Goal: Task Accomplishment & Management: Use online tool/utility

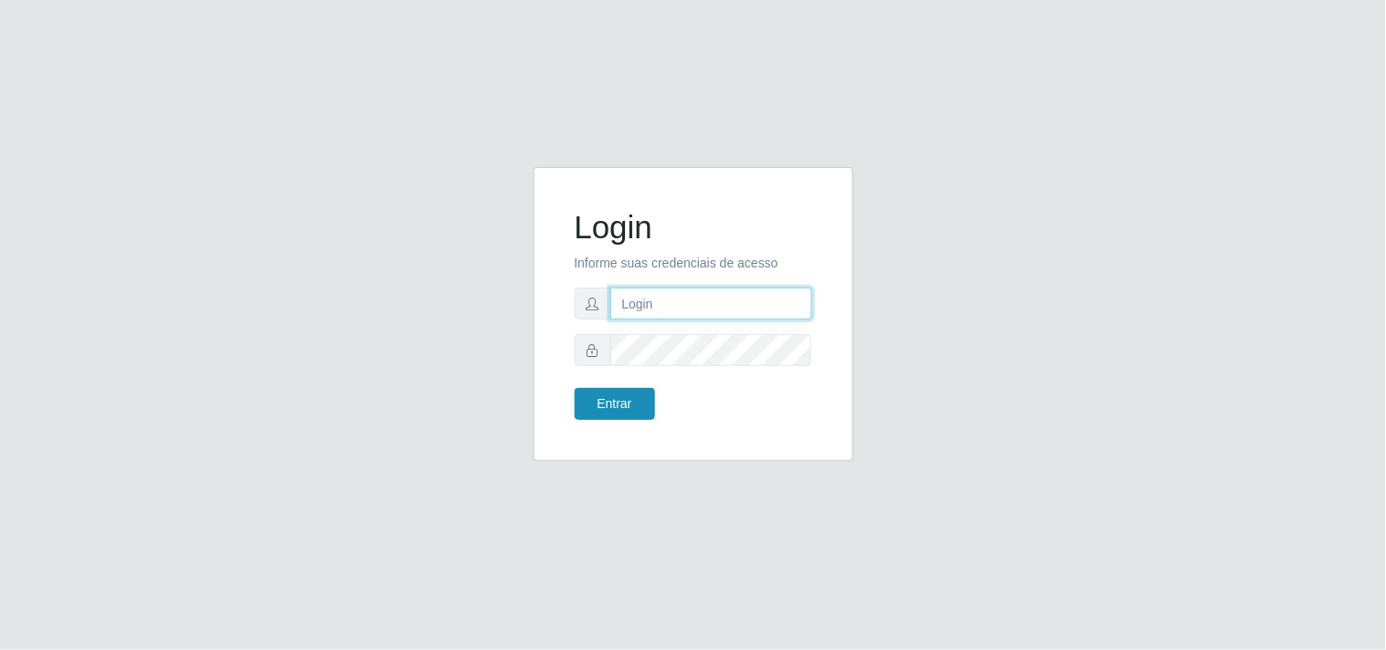
type input "[EMAIL_ADDRESS][DOMAIN_NAME]"
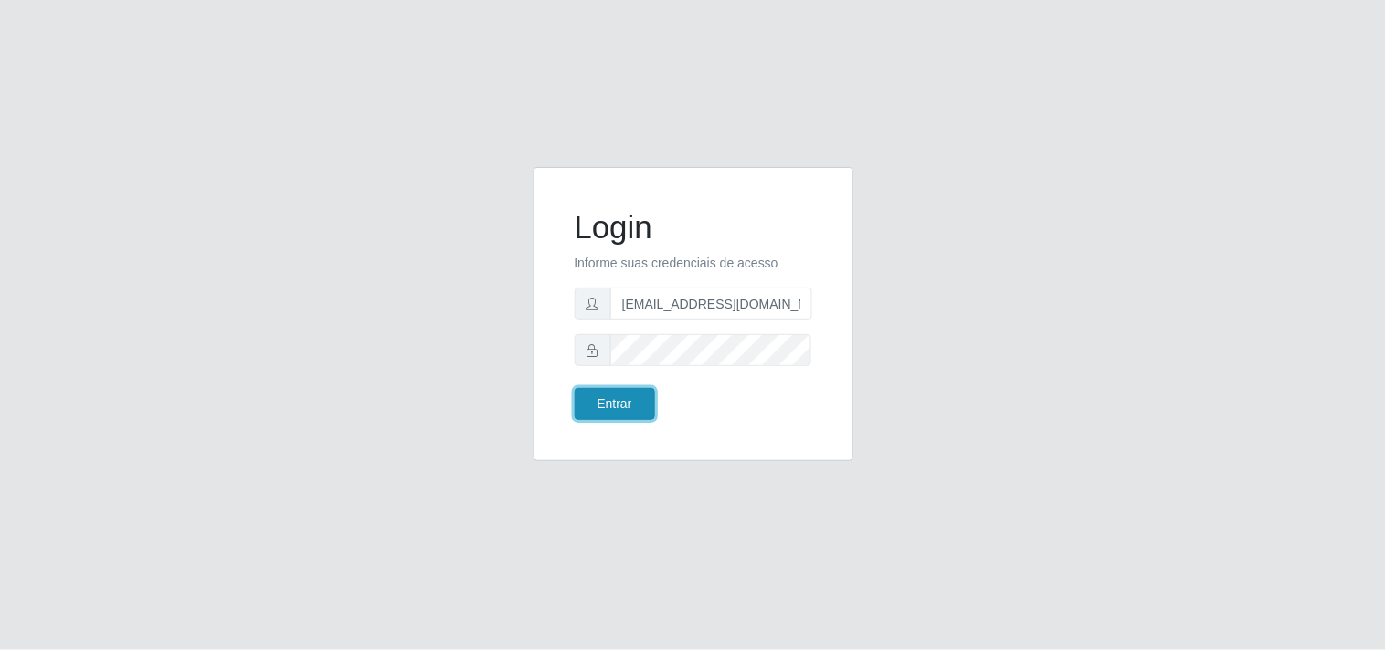
click at [609, 405] on button "Entrar" at bounding box center [615, 404] width 80 height 32
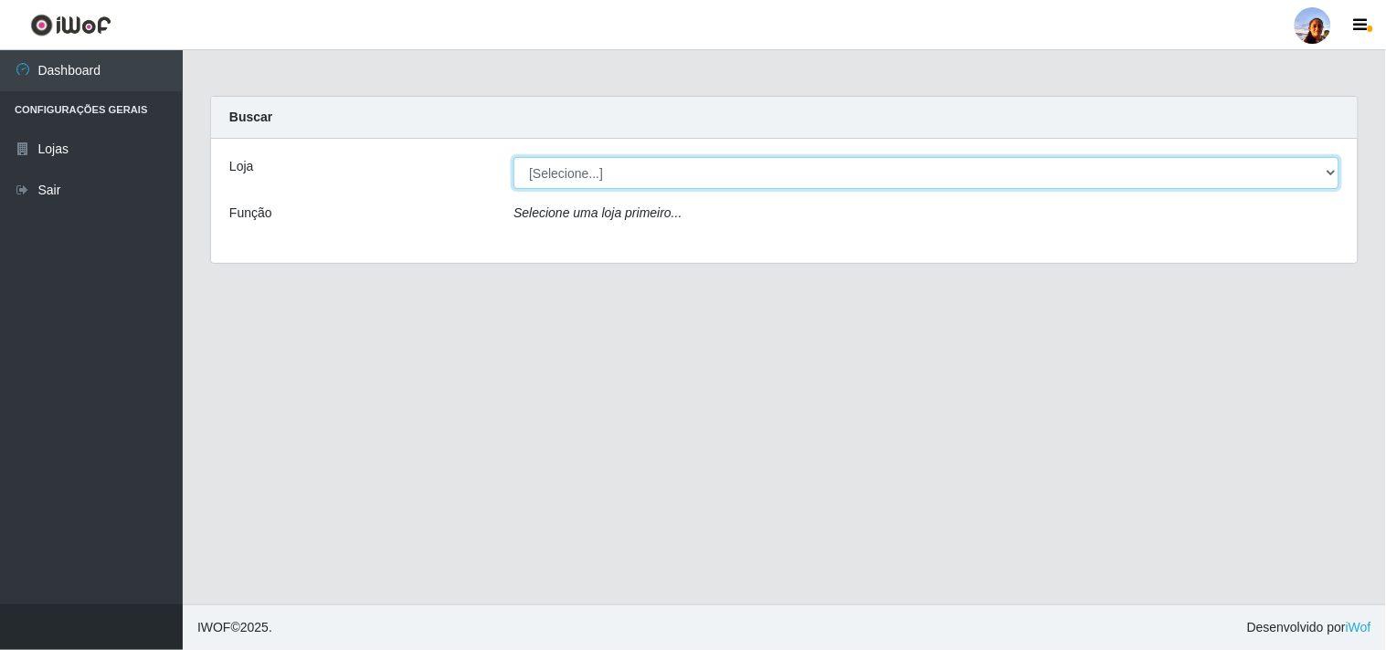
click at [1319, 177] on select "[Selecione...] Supermercado [GEOGRAPHIC_DATA]" at bounding box center [926, 173] width 826 height 32
select select "166"
click at [513, 157] on select "[Selecione...] Supermercado [GEOGRAPHIC_DATA]" at bounding box center [926, 173] width 826 height 32
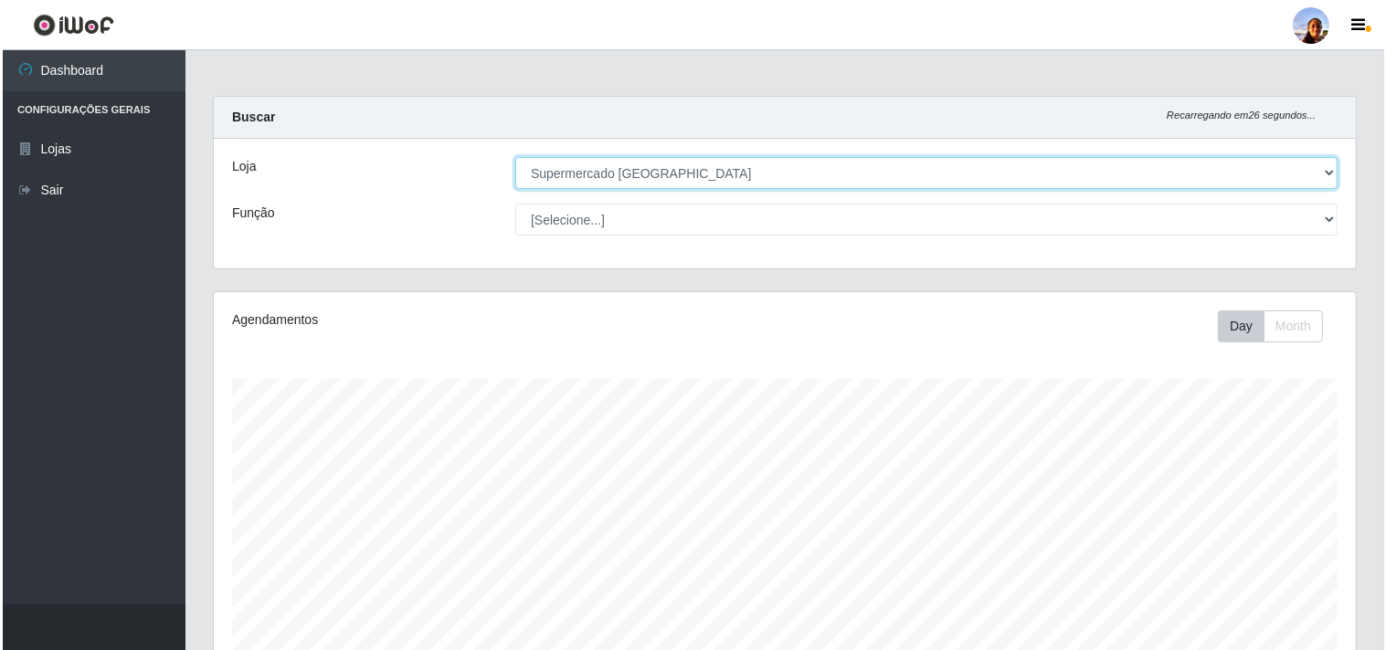
scroll to position [318, 0]
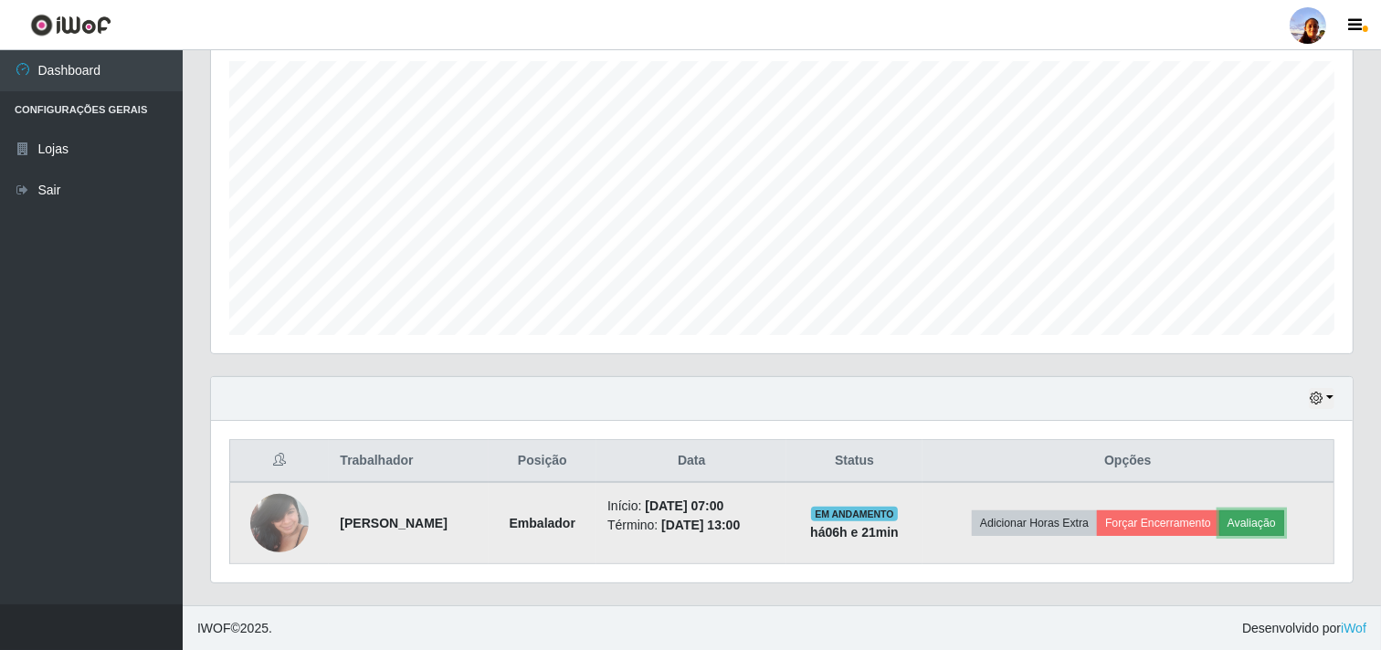
click at [1261, 521] on button "Avaliação" at bounding box center [1251, 524] width 65 height 26
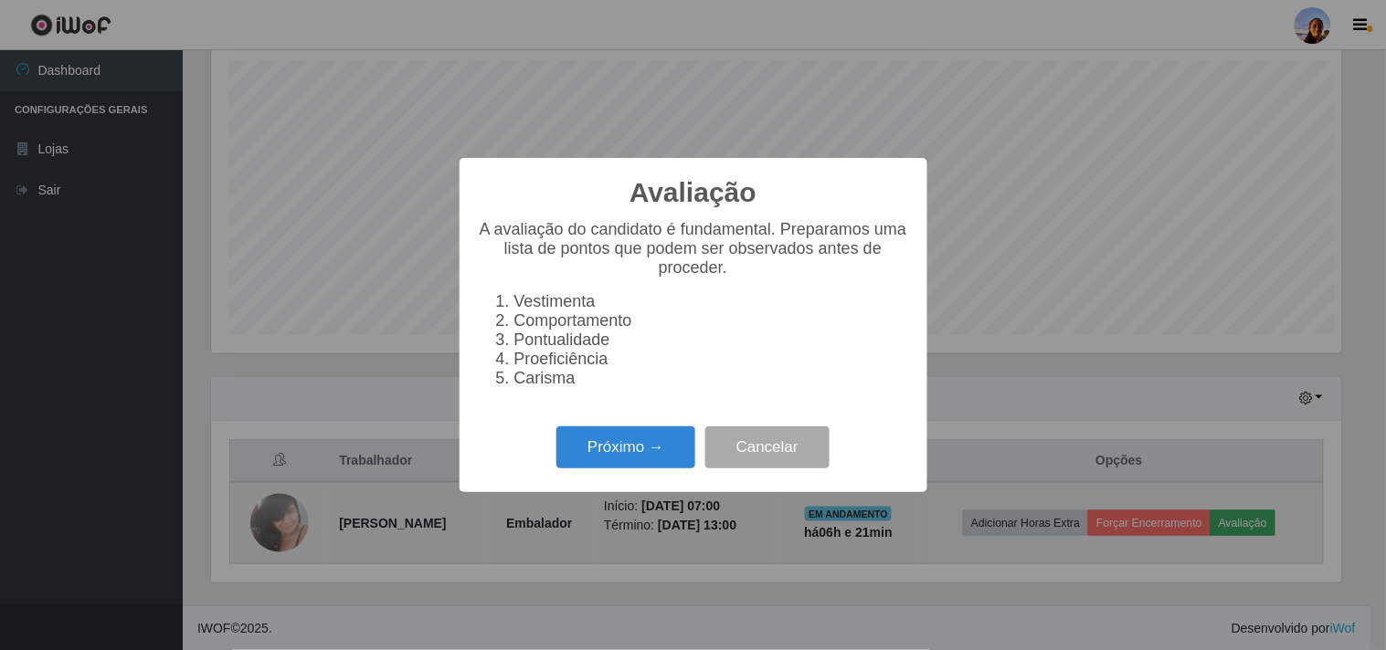
scroll to position [378, 1130]
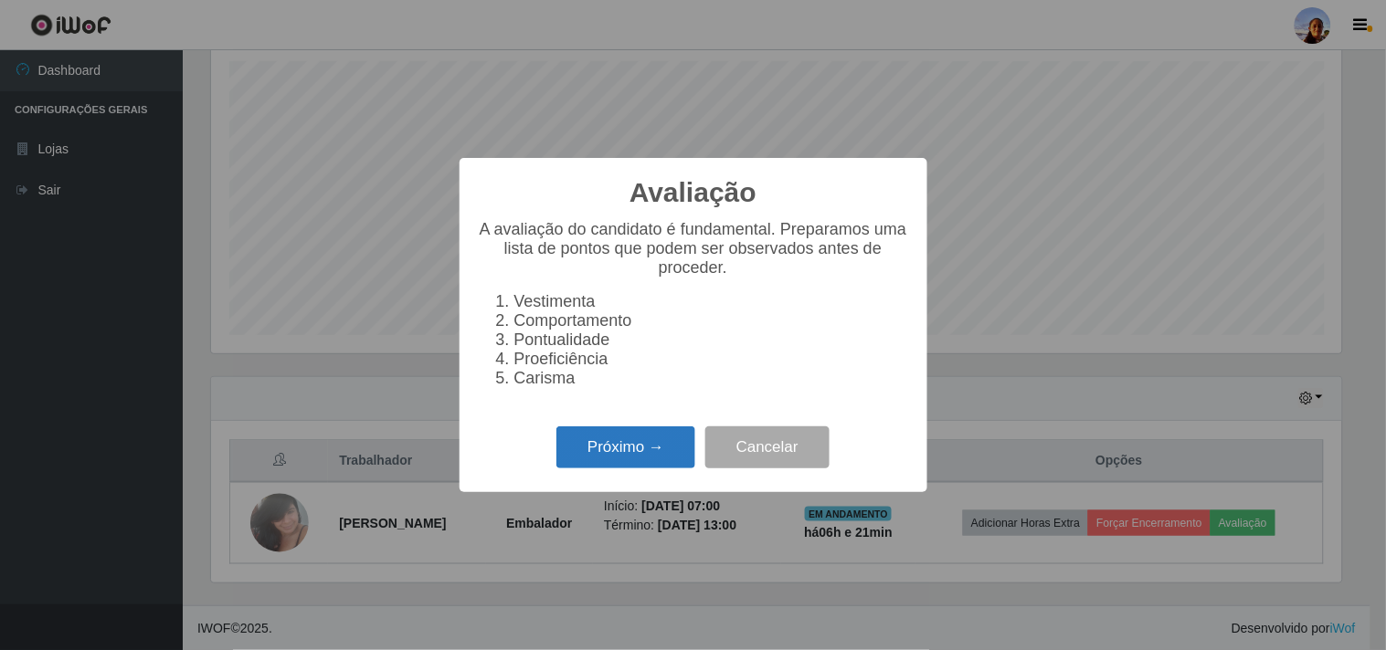
click at [659, 450] on button "Próximo →" at bounding box center [625, 448] width 139 height 43
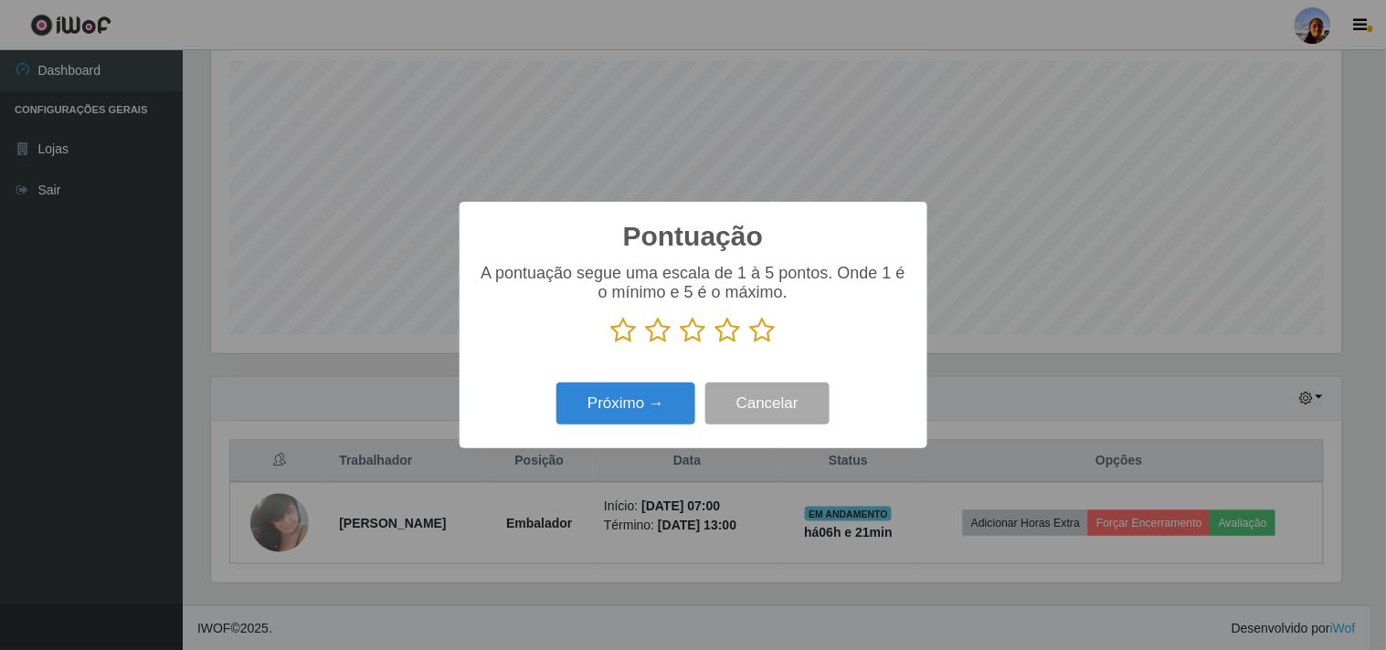
scroll to position [913067, 912315]
click at [764, 340] on icon at bounding box center [763, 330] width 26 height 27
click at [750, 344] on input "radio" at bounding box center [750, 344] width 0 height 0
drag, startPoint x: 764, startPoint y: 340, endPoint x: 567, endPoint y: 448, distance: 224.0
click at [567, 448] on div "Pontuação × A pontuação segue uma escala de 1 à 5 pontos. Onde 1 é o mínimo e 5…" at bounding box center [693, 325] width 468 height 246
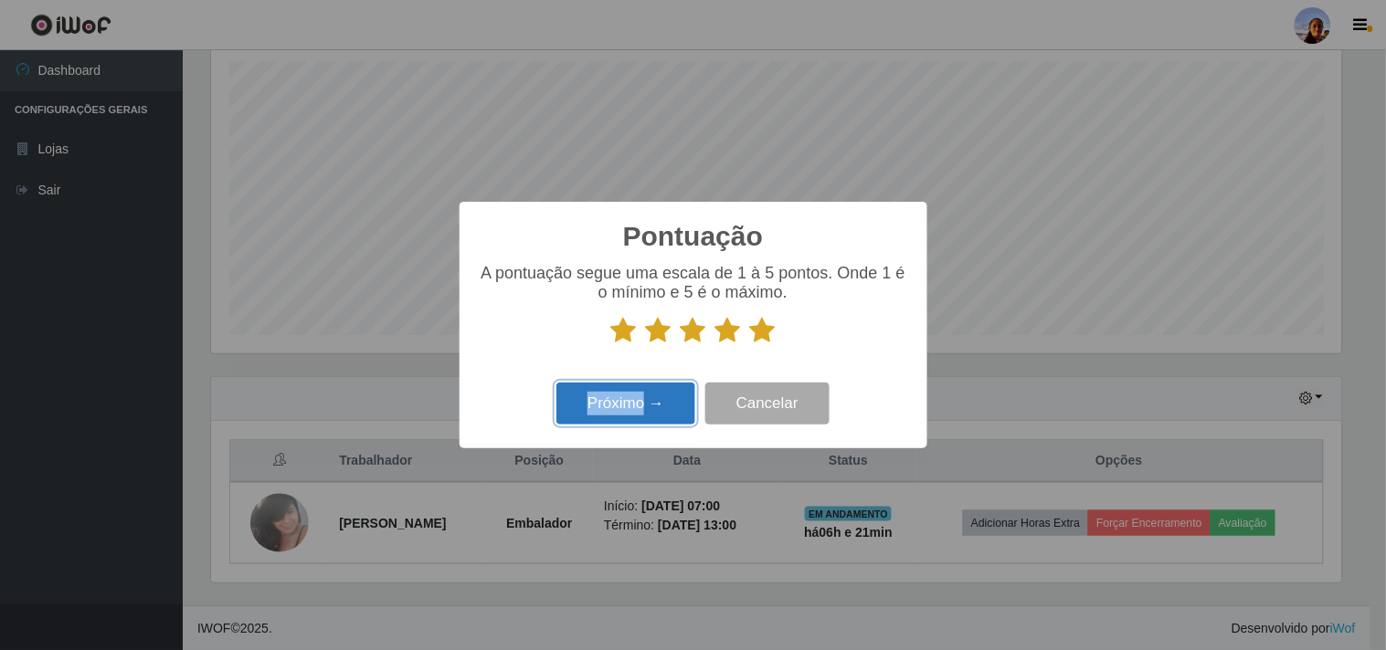
click at [617, 406] on button "Próximo →" at bounding box center [625, 404] width 139 height 43
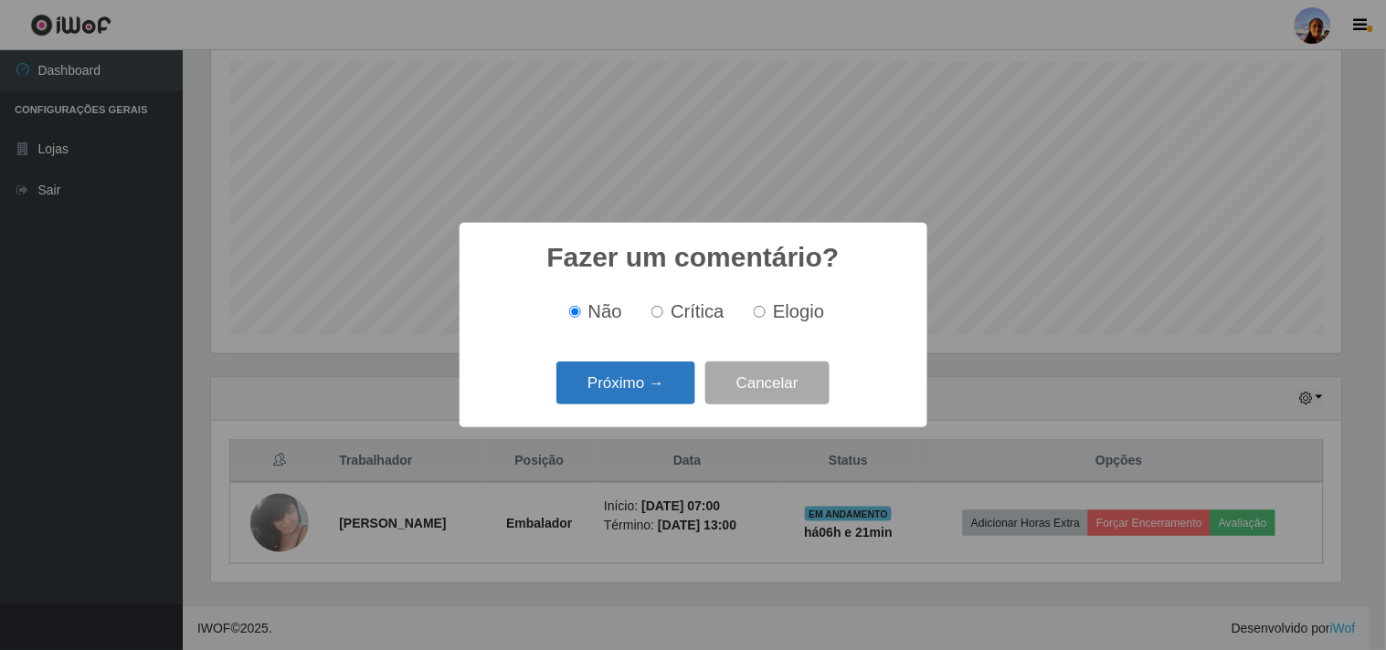
click at [626, 394] on button "Próximo →" at bounding box center [625, 383] width 139 height 43
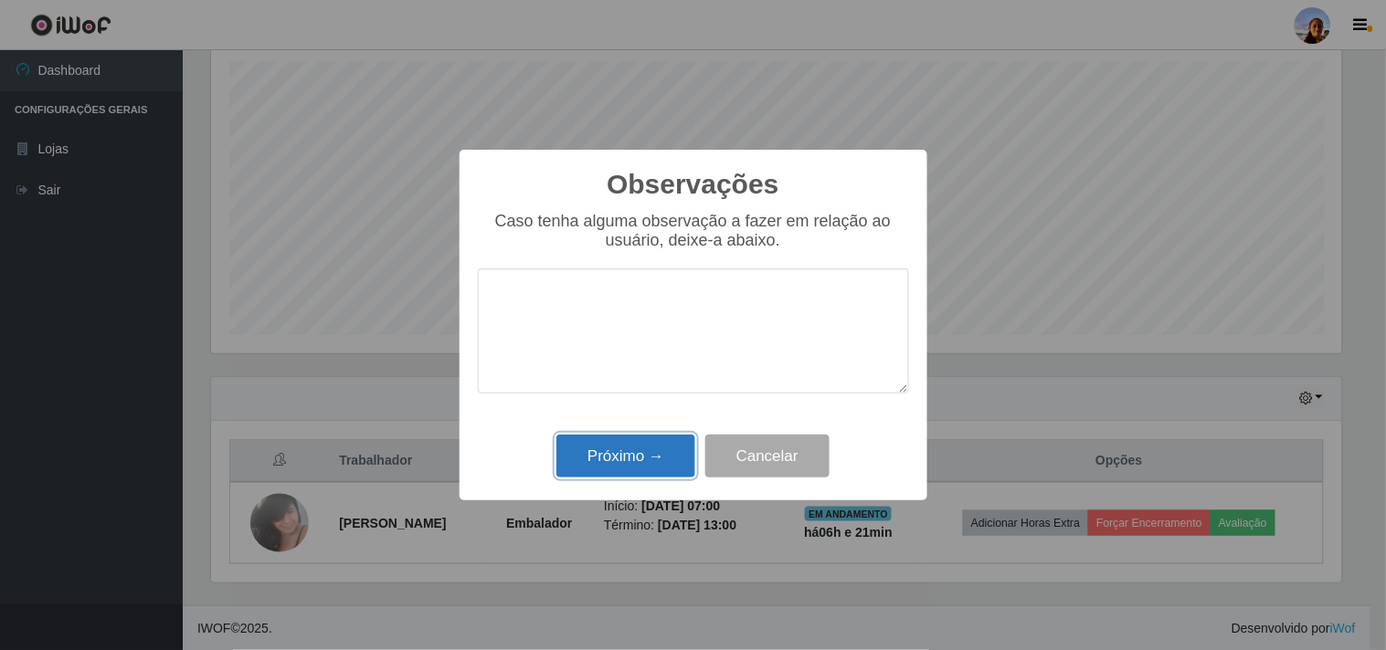
click at [628, 466] on button "Próximo →" at bounding box center [625, 456] width 139 height 43
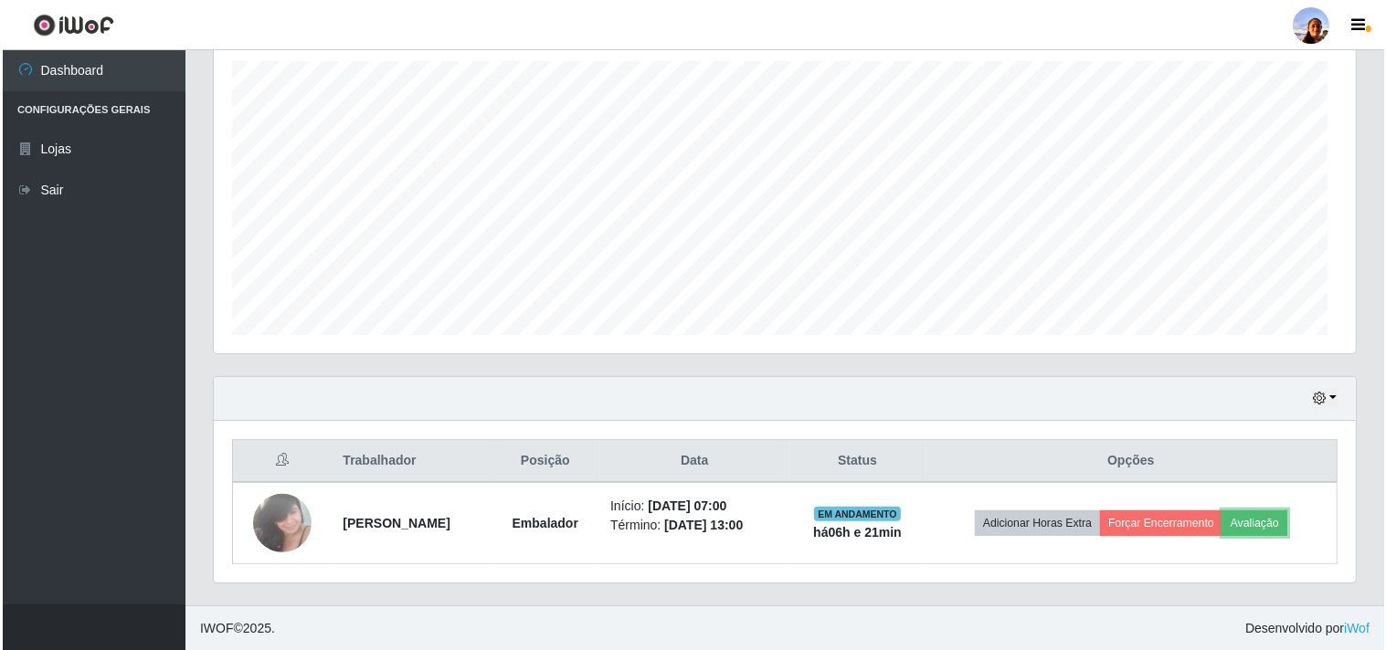
scroll to position [378, 1142]
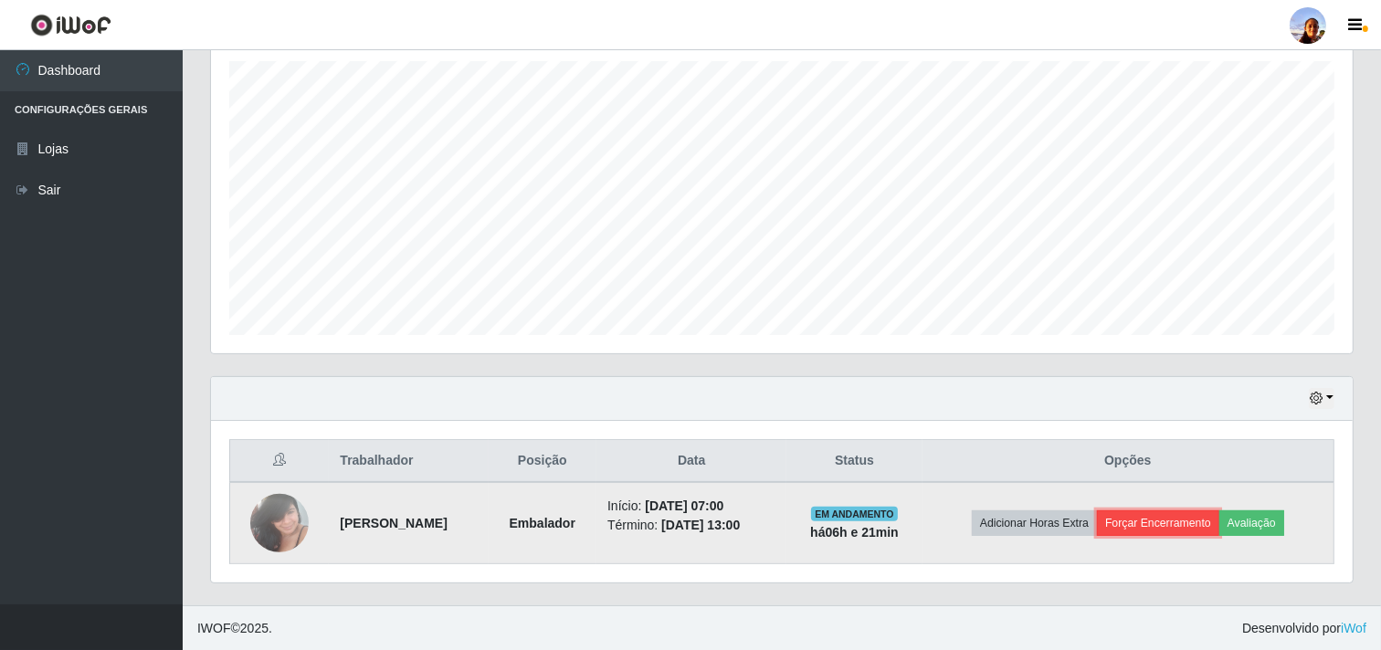
click at [1172, 531] on button "Forçar Encerramento" at bounding box center [1158, 524] width 122 height 26
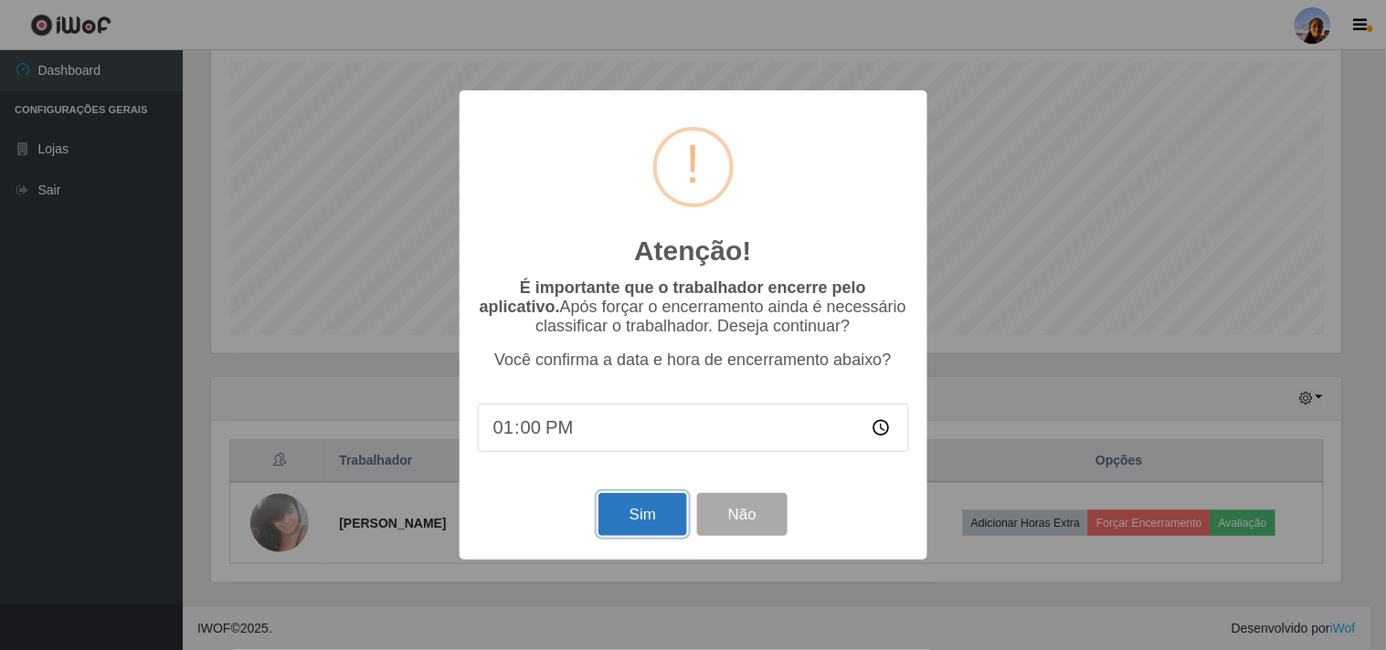
click at [637, 522] on button "Sim" at bounding box center [642, 514] width 89 height 43
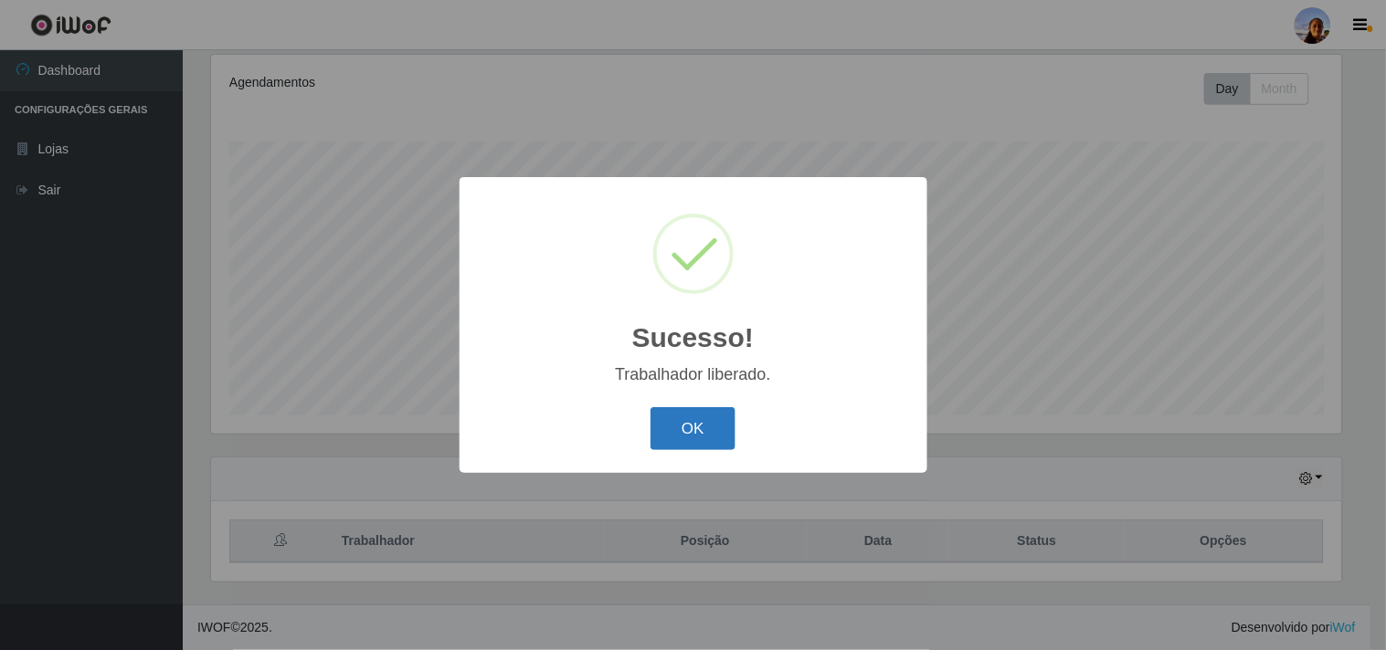
click at [683, 431] on button "OK" at bounding box center [692, 428] width 85 height 43
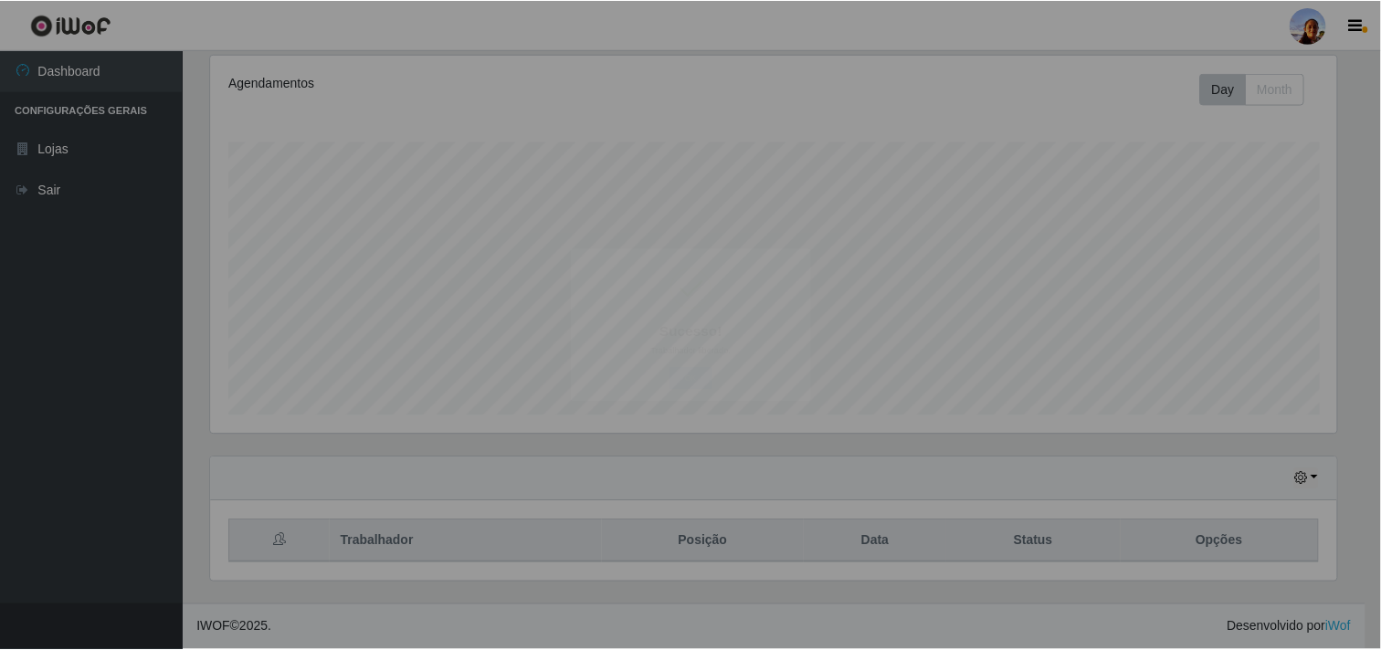
scroll to position [378, 1142]
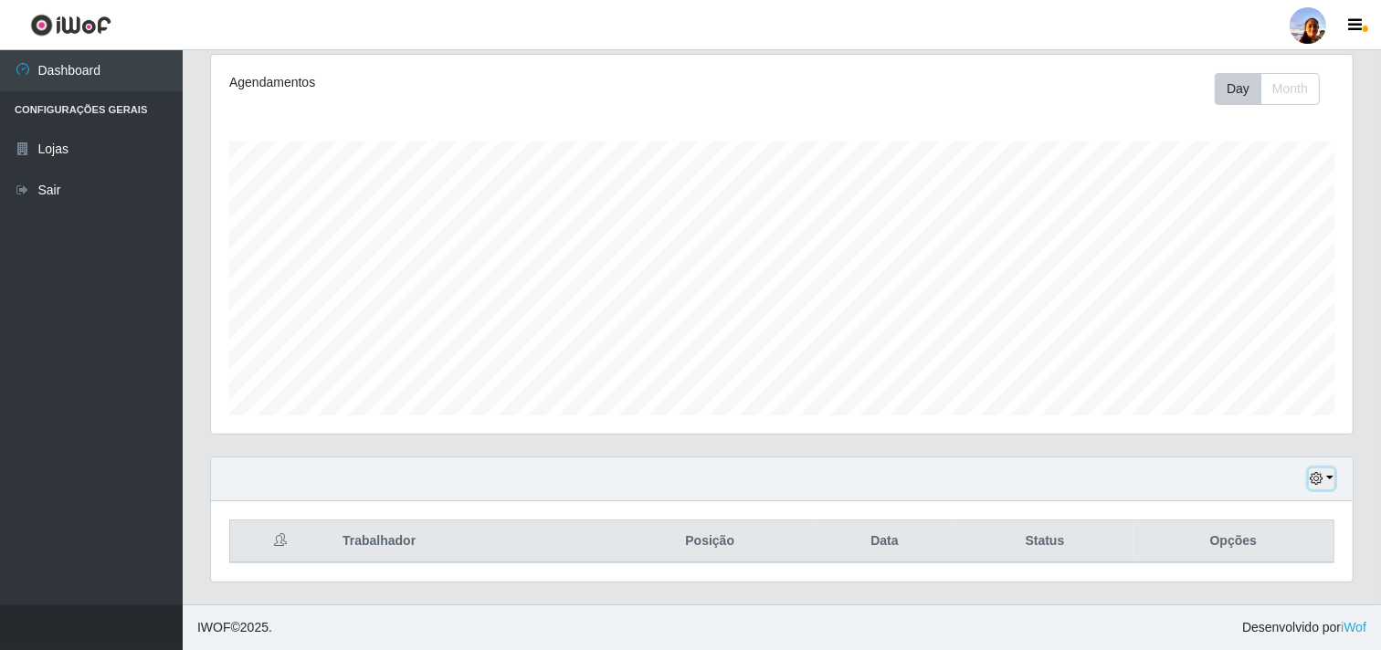
click at [1319, 478] on icon "button" at bounding box center [1316, 478] width 13 height 13
click at [1263, 402] on button "1 Semana" at bounding box center [1260, 410] width 144 height 38
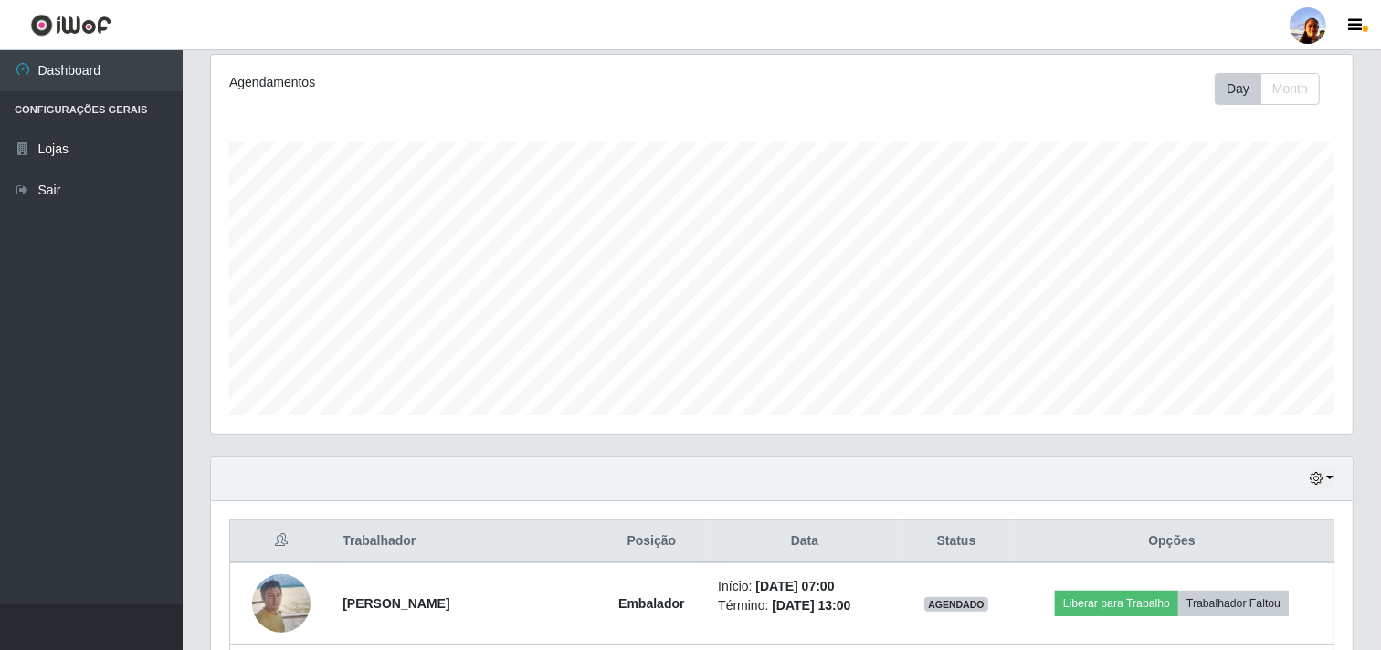
click at [1377, 590] on div "Carregando... Buscar Recarregando em 10 segundos... Loja [Selecione...] Superme…" at bounding box center [782, 556] width 1198 height 1397
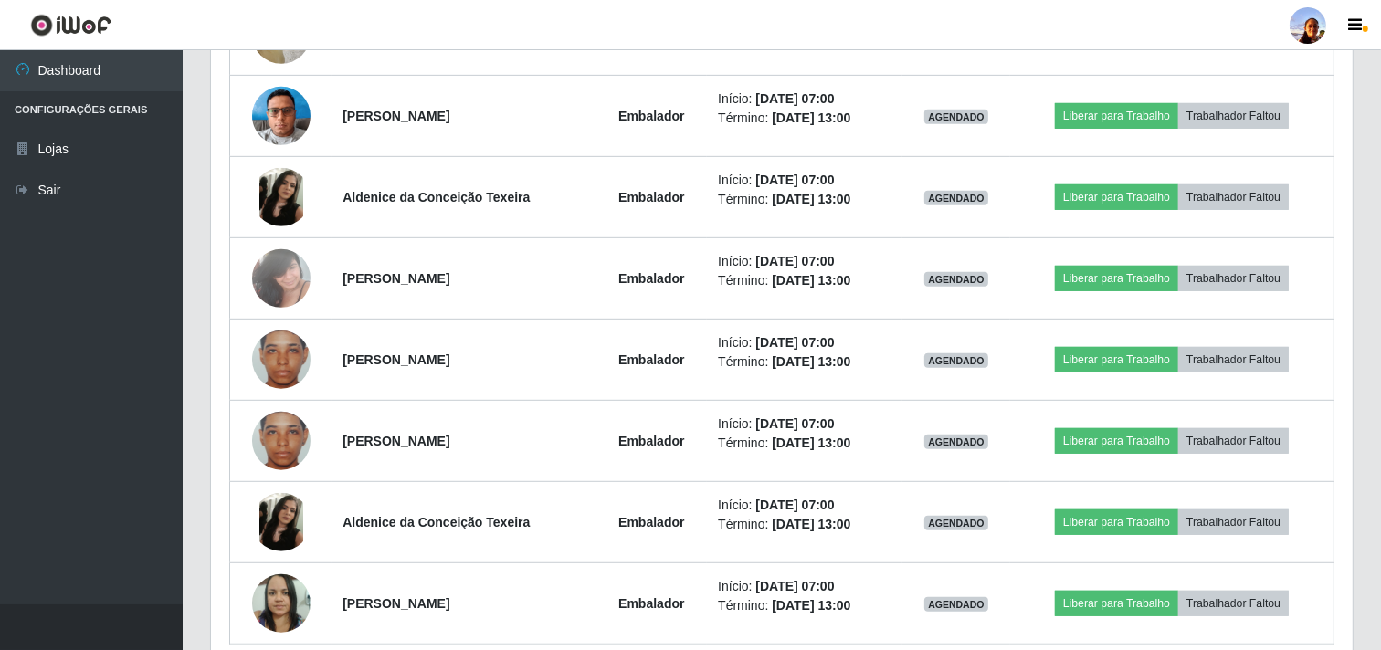
scroll to position [889, 0]
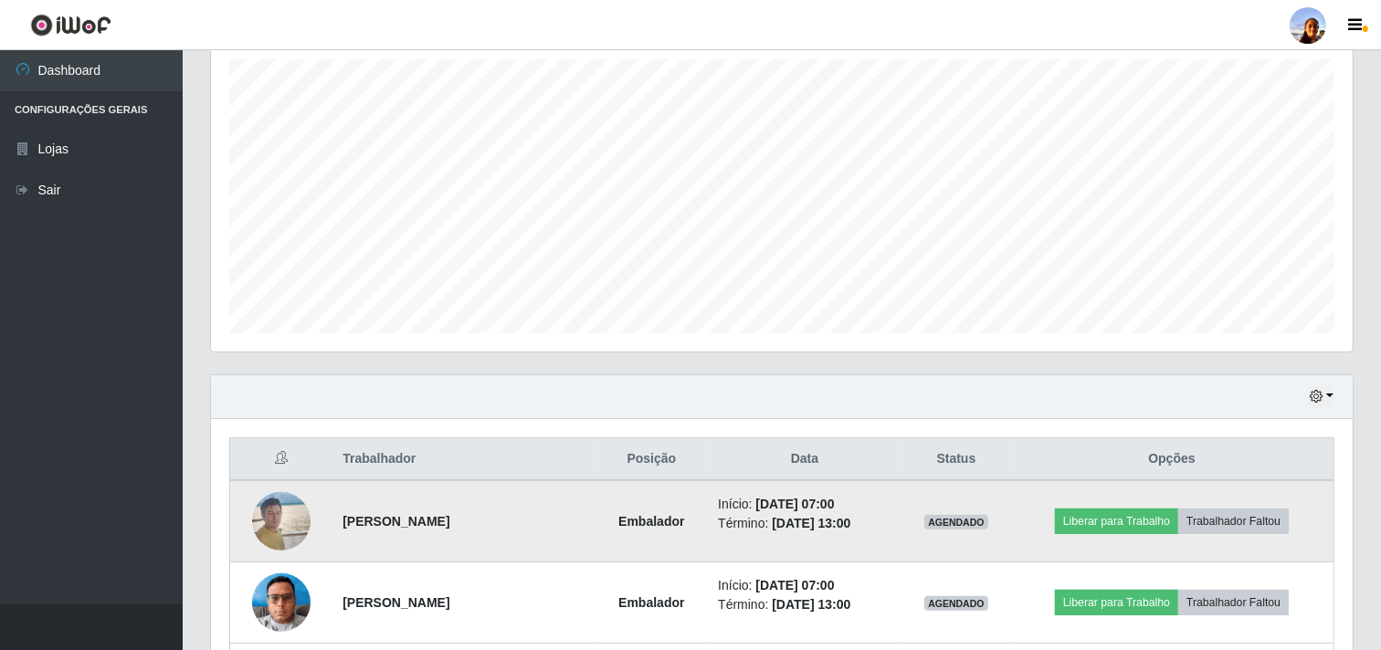
click at [274, 527] on img at bounding box center [281, 521] width 58 height 78
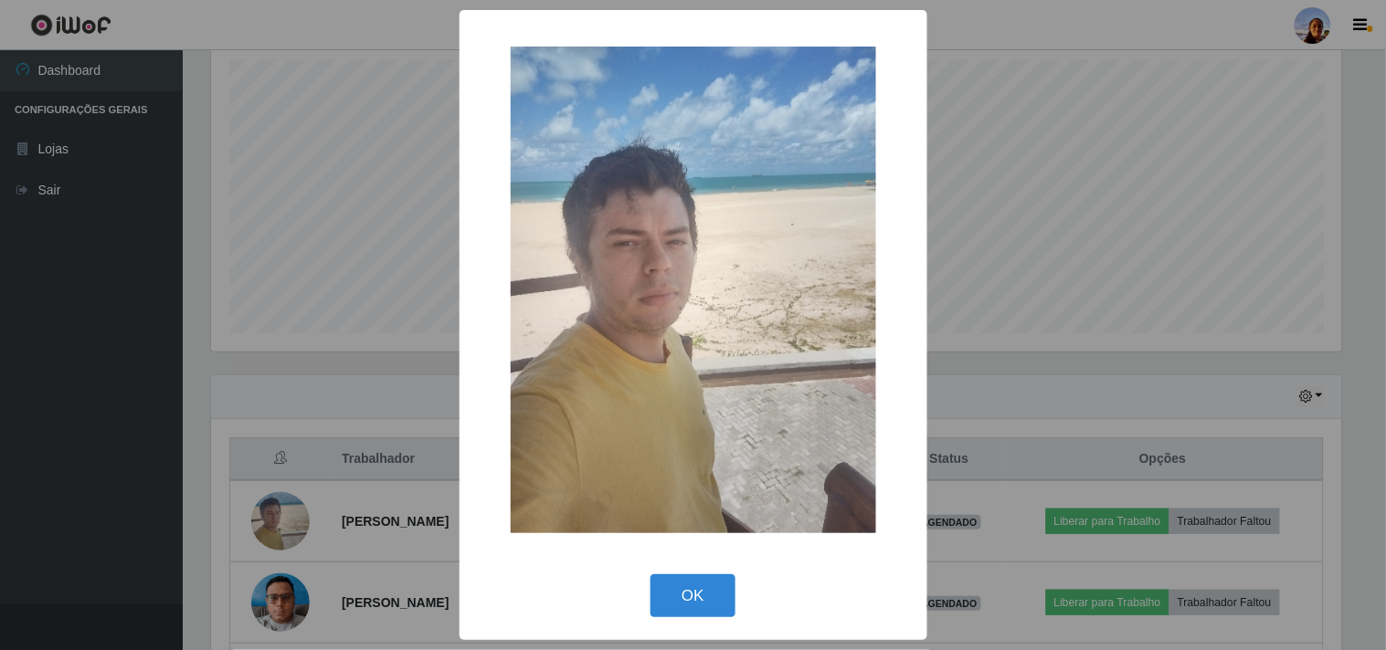
click at [1366, 431] on div "× OK Cancel" at bounding box center [693, 325] width 1386 height 650
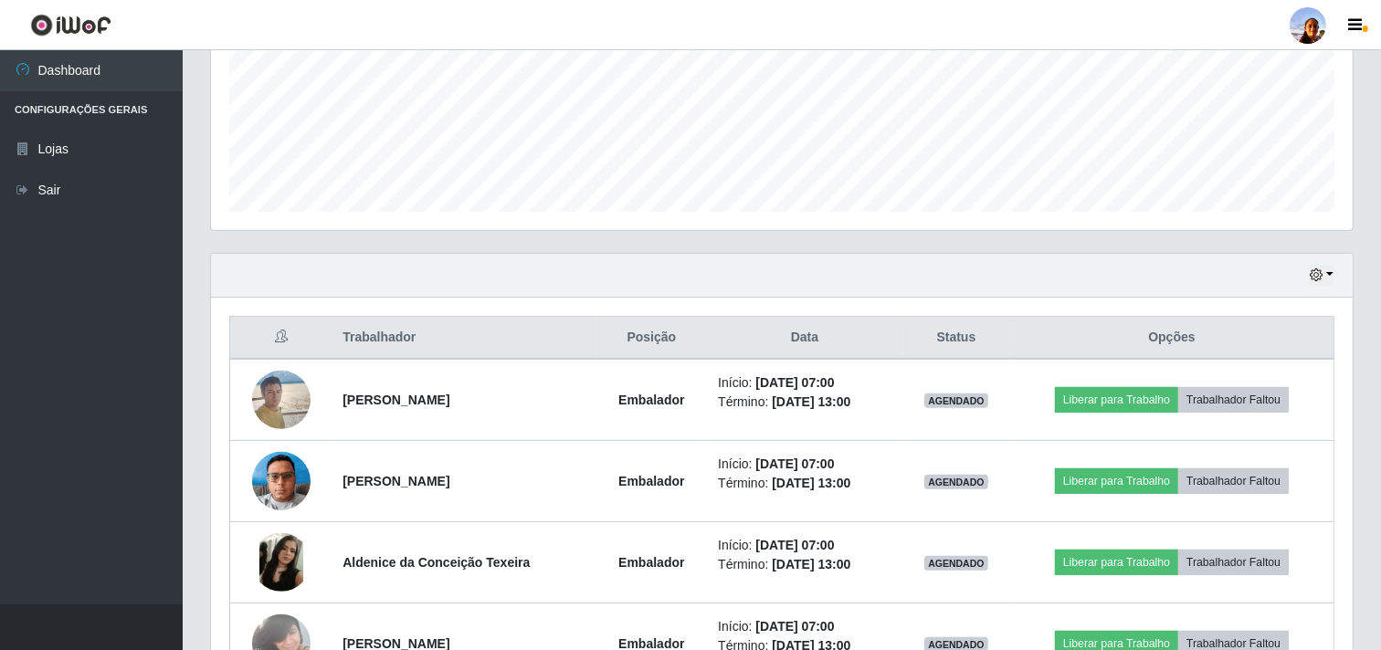
scroll to position [481, 0]
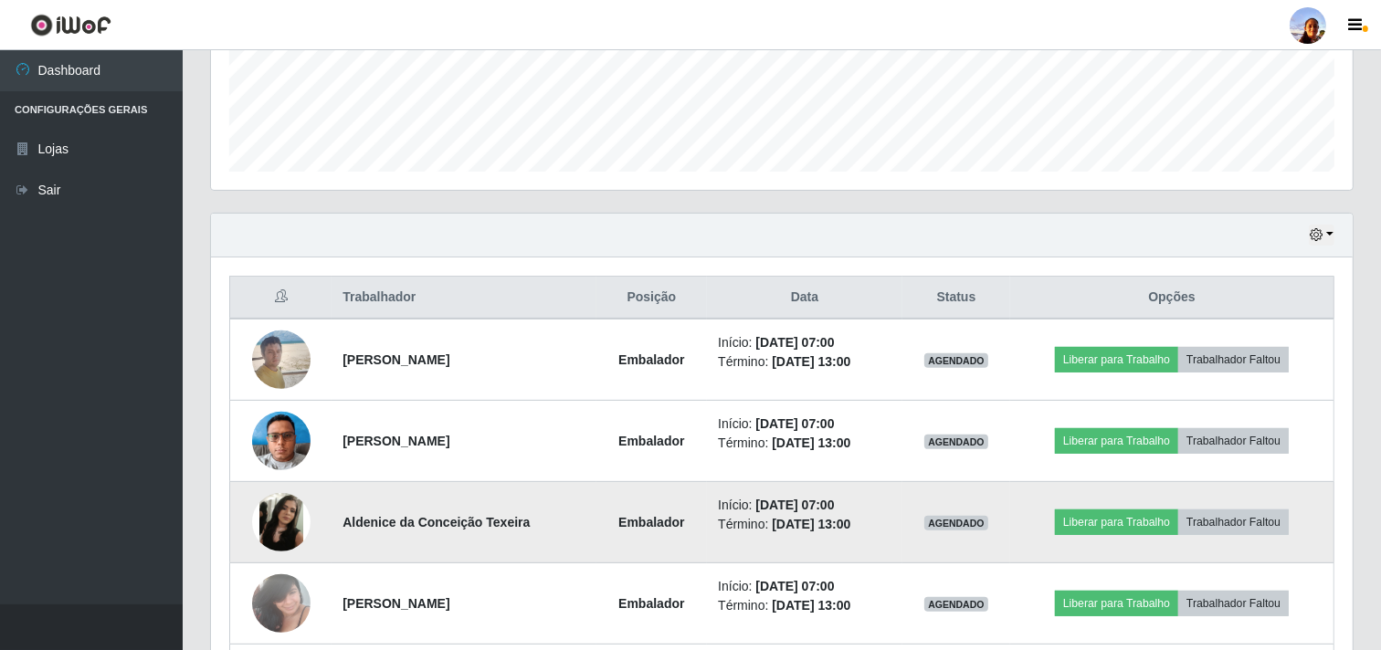
click at [292, 522] on img at bounding box center [281, 522] width 58 height 58
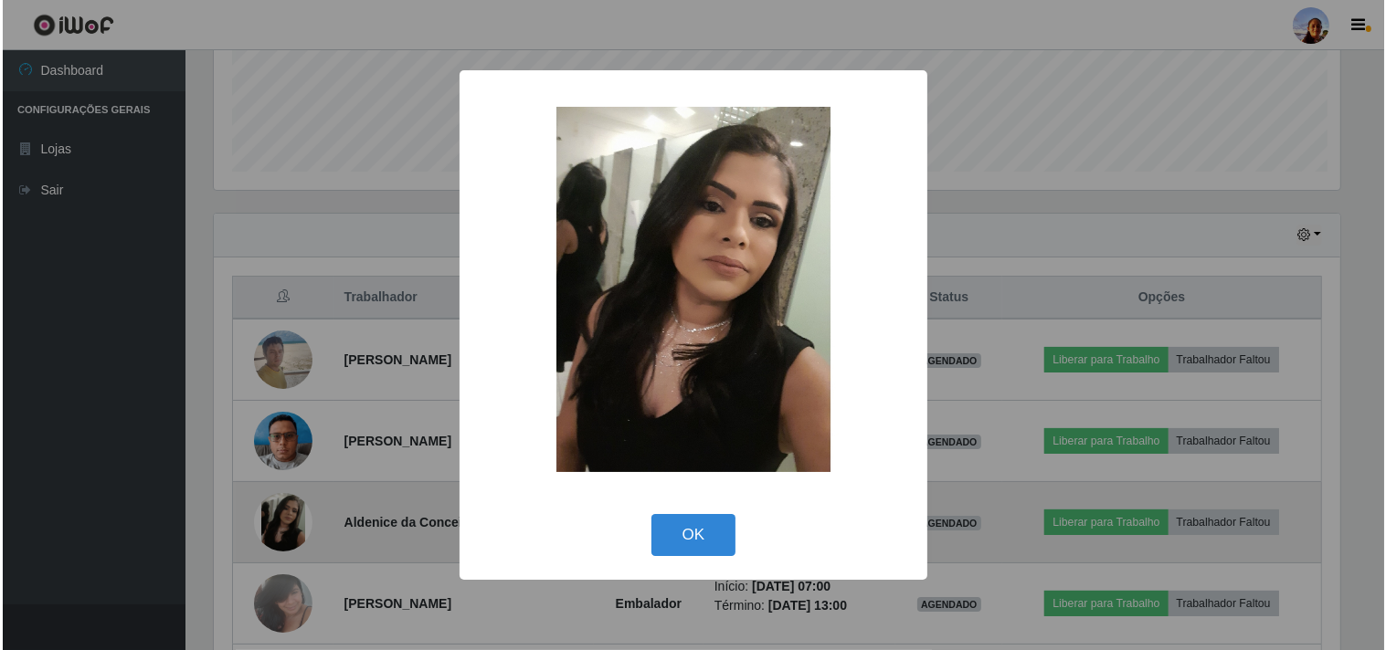
scroll to position [378, 1130]
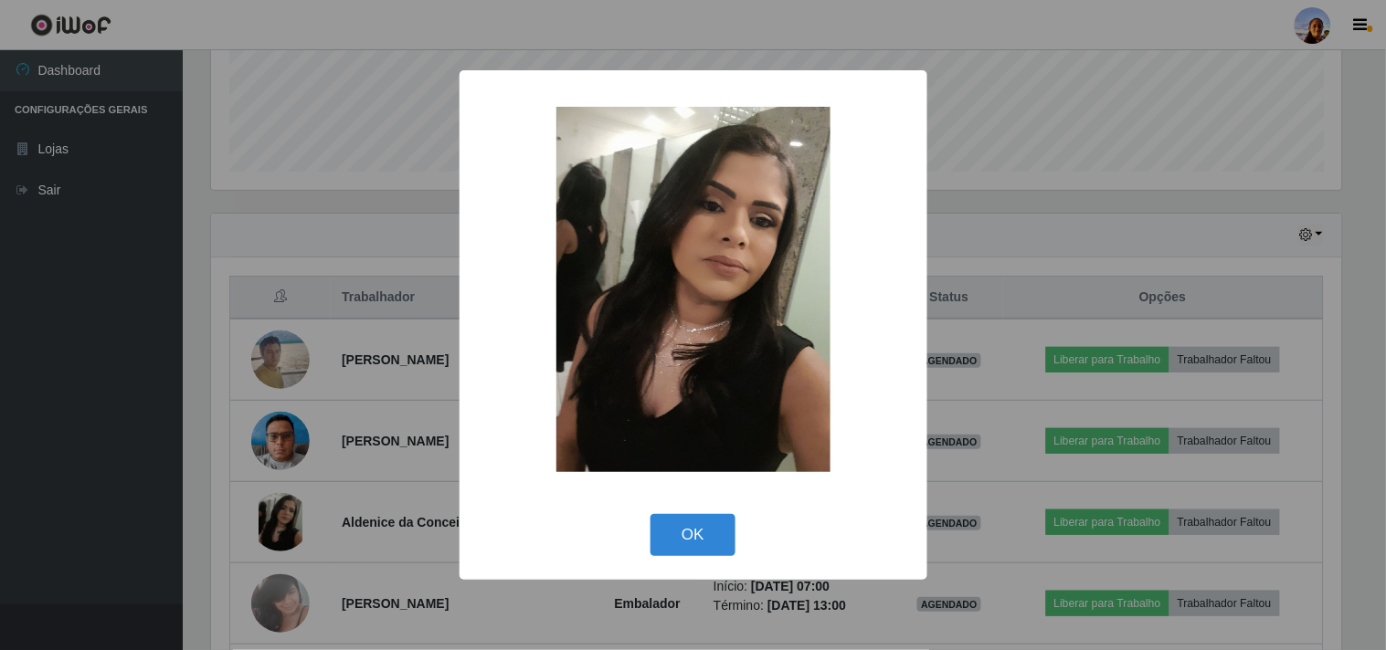
click at [1211, 259] on div "× OK Cancel" at bounding box center [693, 325] width 1386 height 650
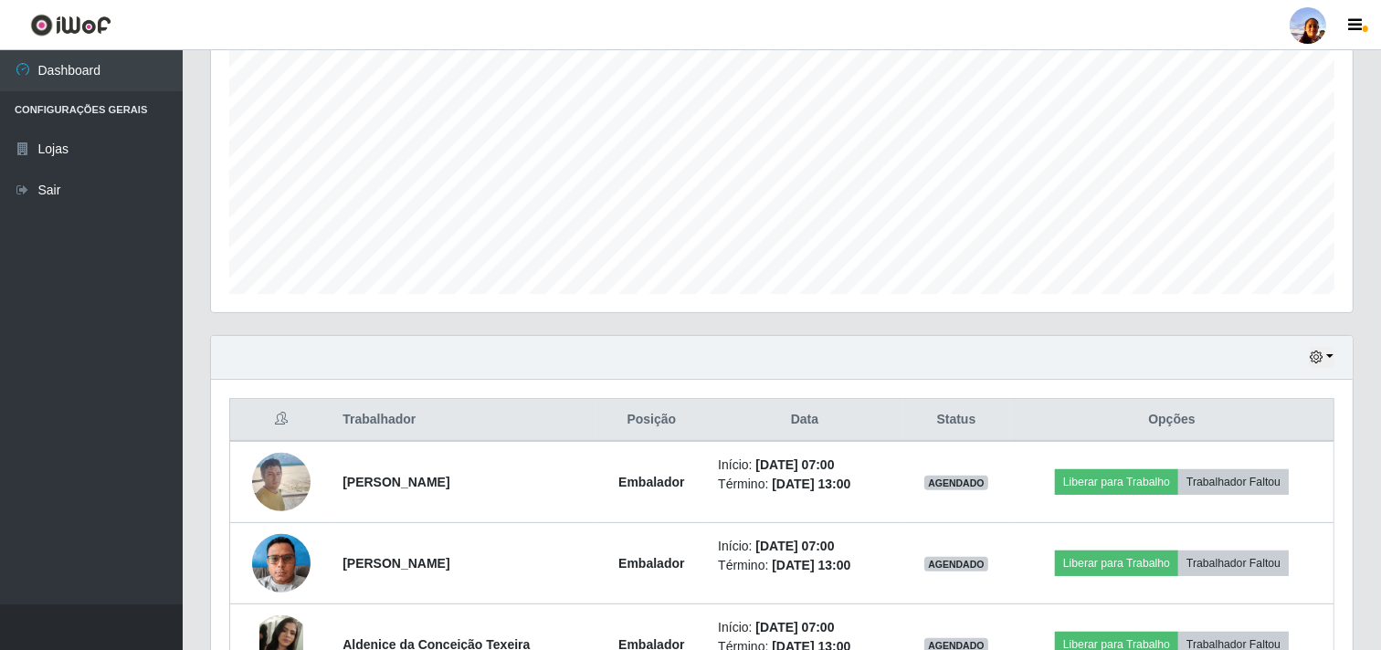
scroll to position [0, 0]
